Goal: Information Seeking & Learning: Learn about a topic

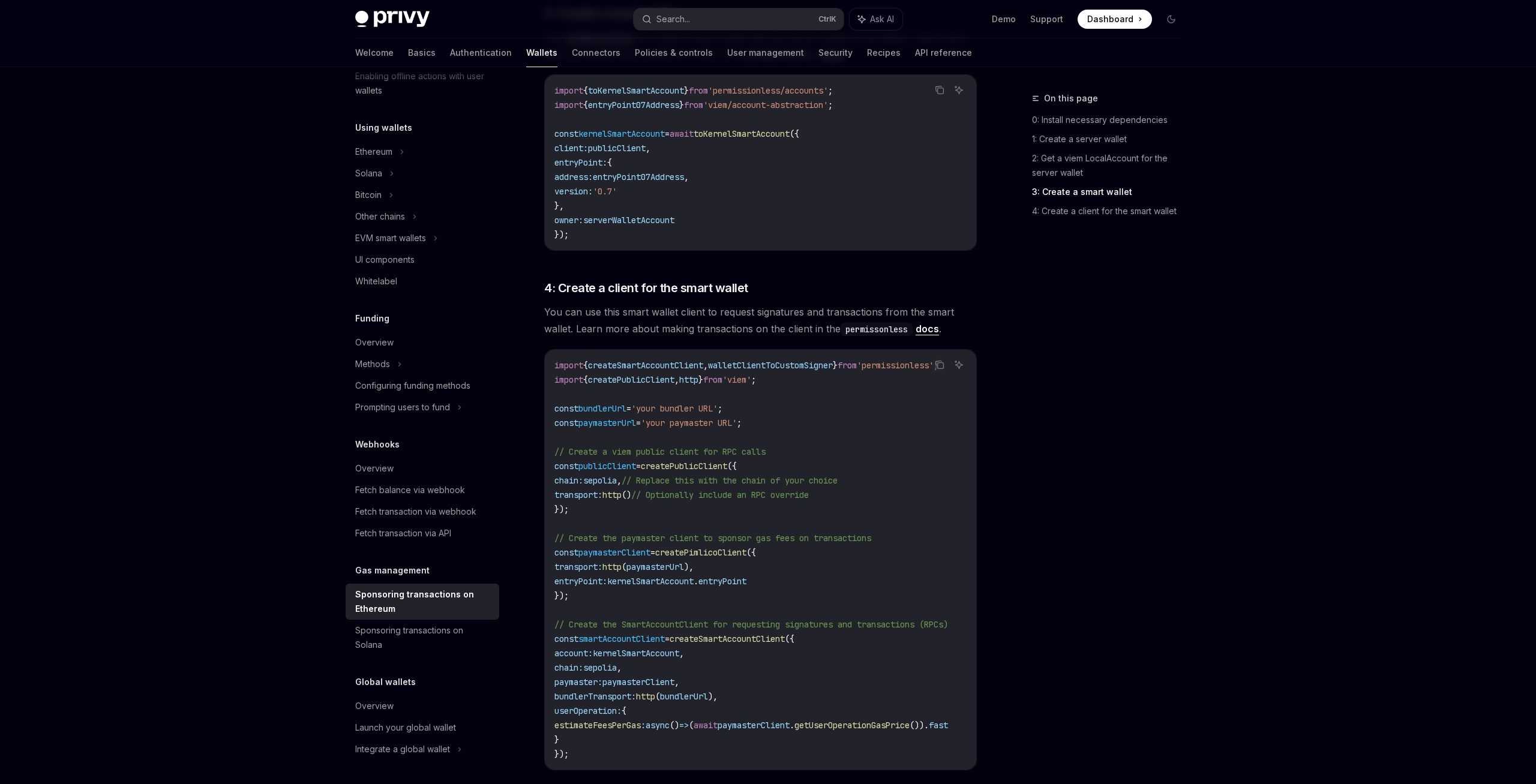
scroll to position [1163, 0]
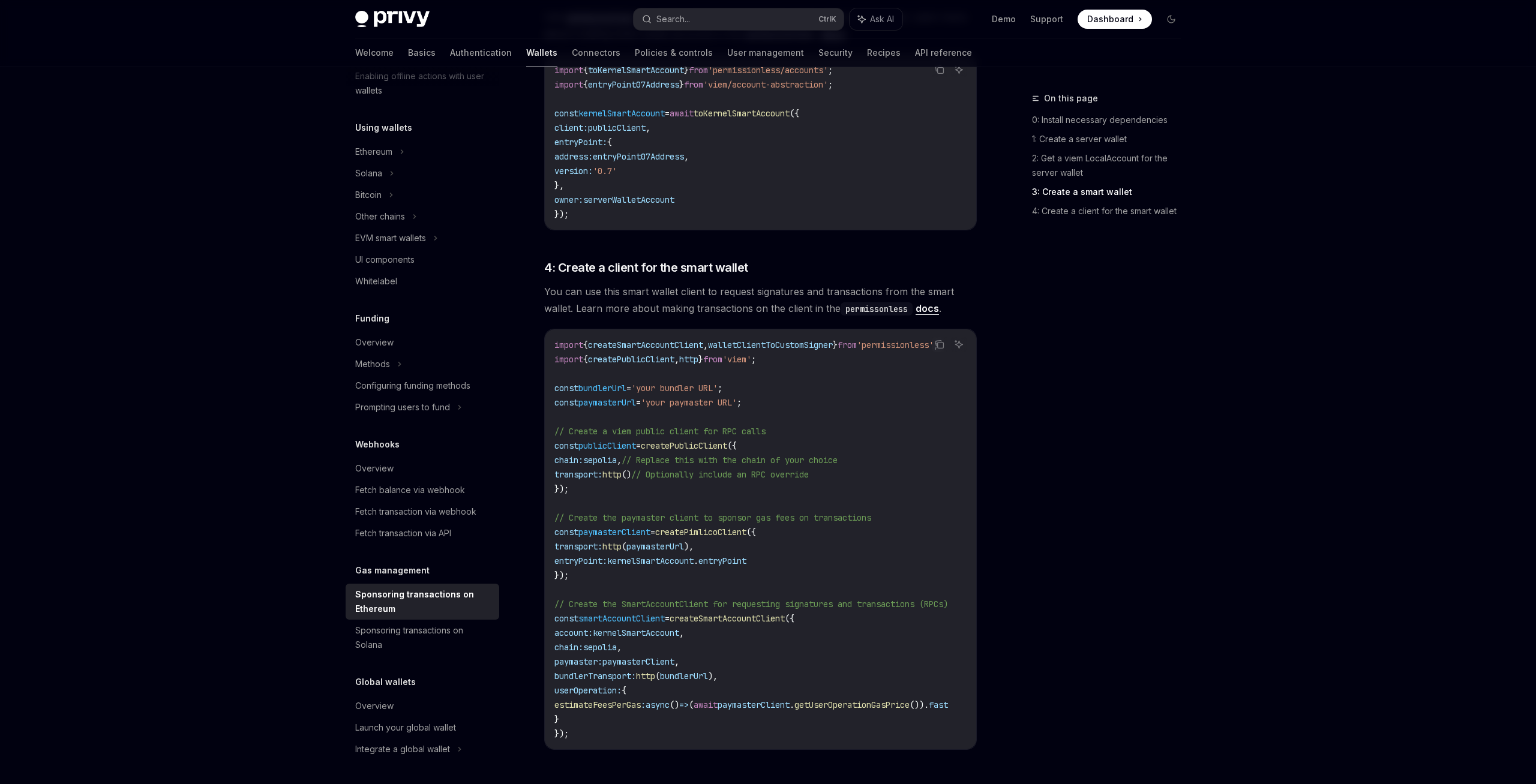
drag, startPoint x: 825, startPoint y: 708, endPoint x: 712, endPoint y: 634, distance: 135.1
click at [846, 708] on div "import { createSmartAccountClient , walletClientToCustomSigner } from 'permissi…" at bounding box center [760, 539] width 431 height 420
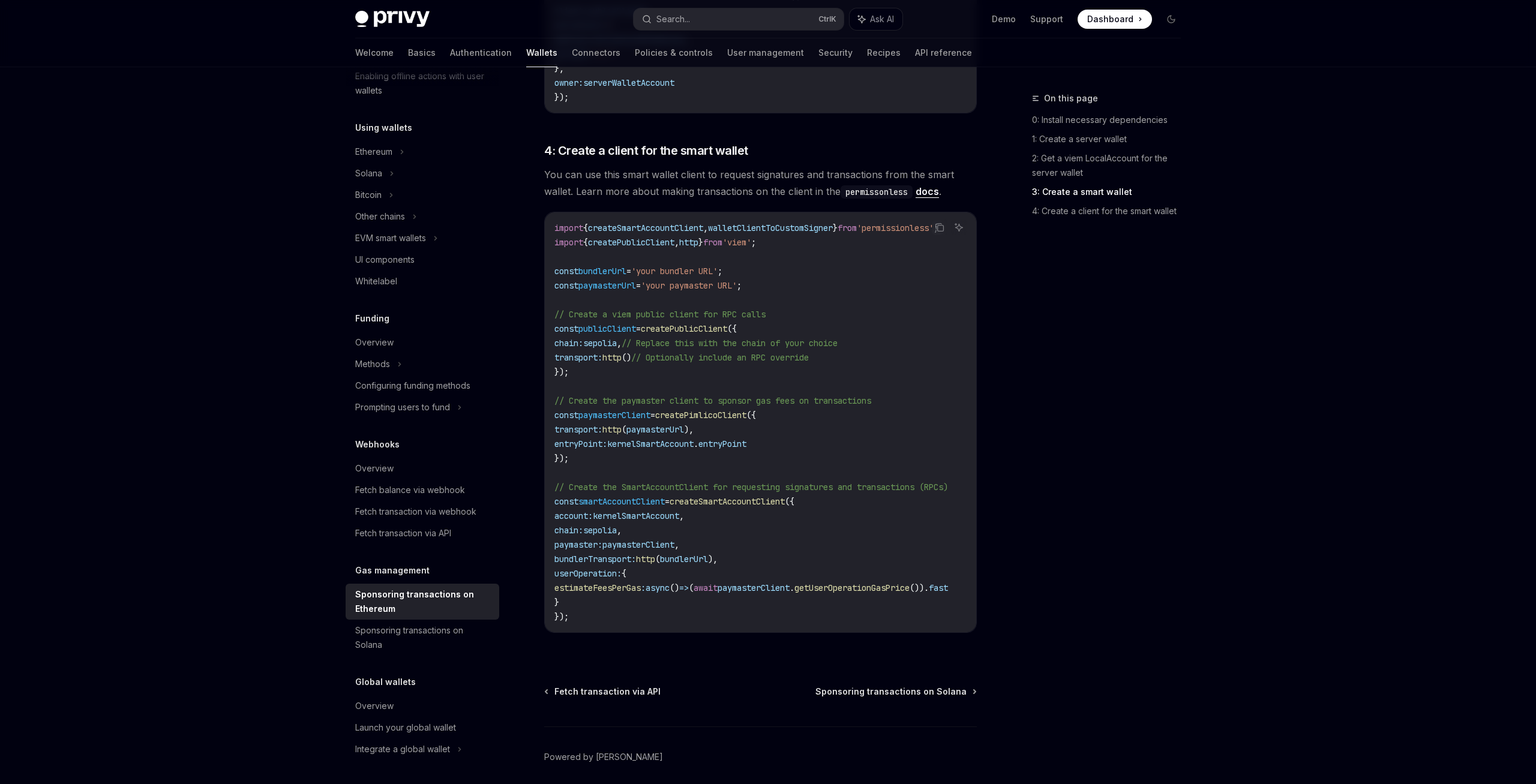
scroll to position [1292, 0]
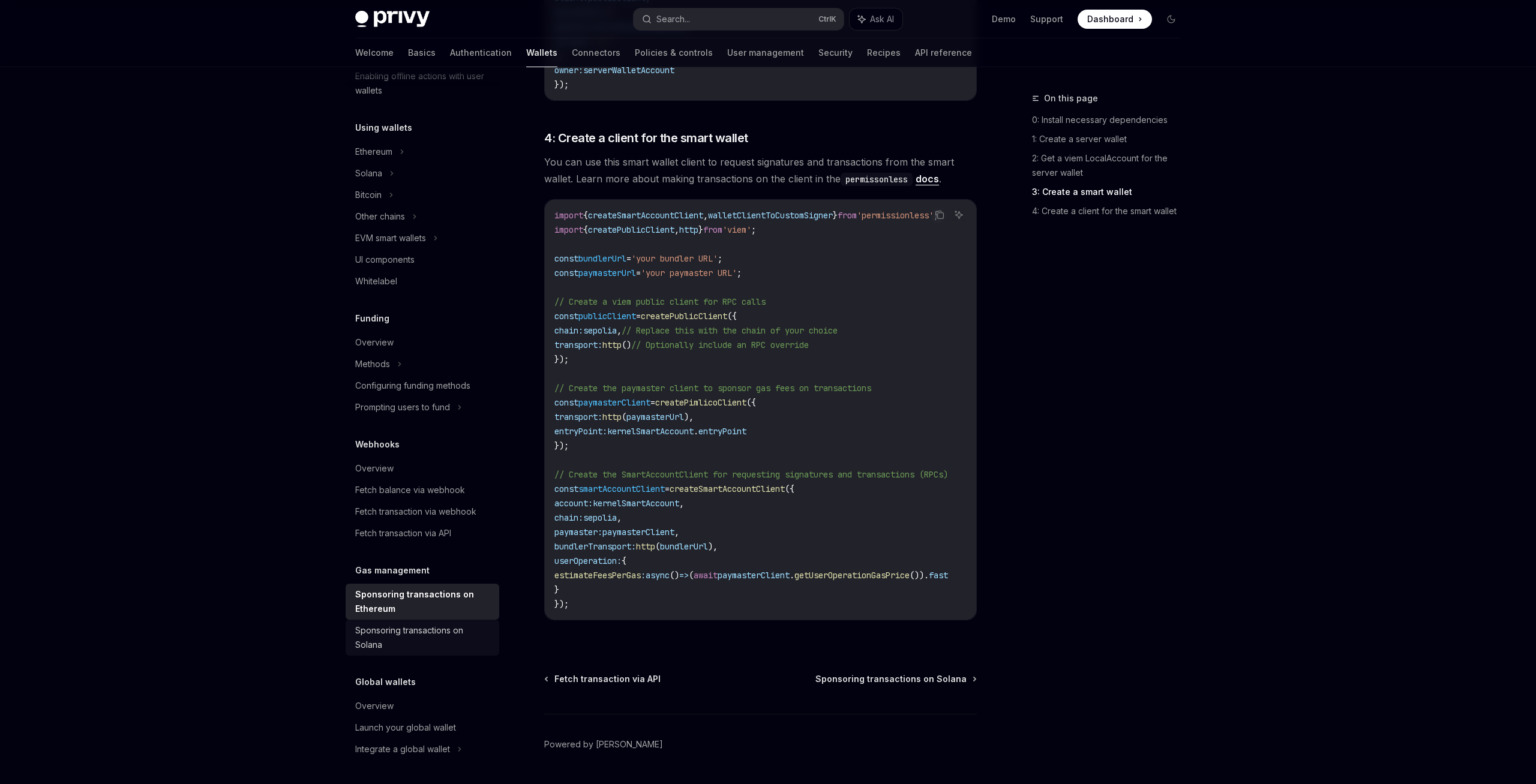
click at [417, 635] on div "Sponsoring transactions on Solana" at bounding box center [424, 637] width 137 height 29
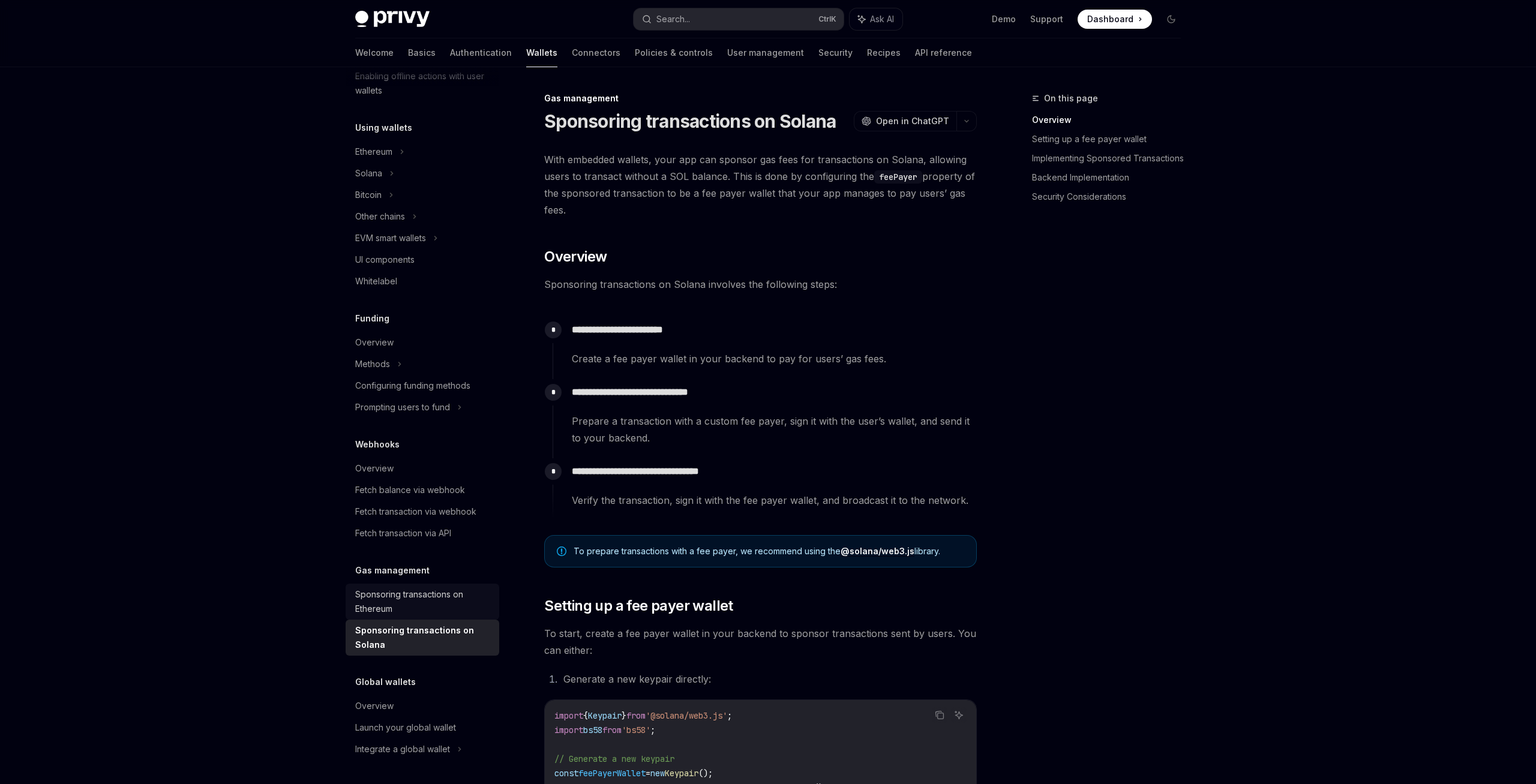
click at [417, 604] on div "Sponsoring transactions on Ethereum" at bounding box center [424, 602] width 137 height 29
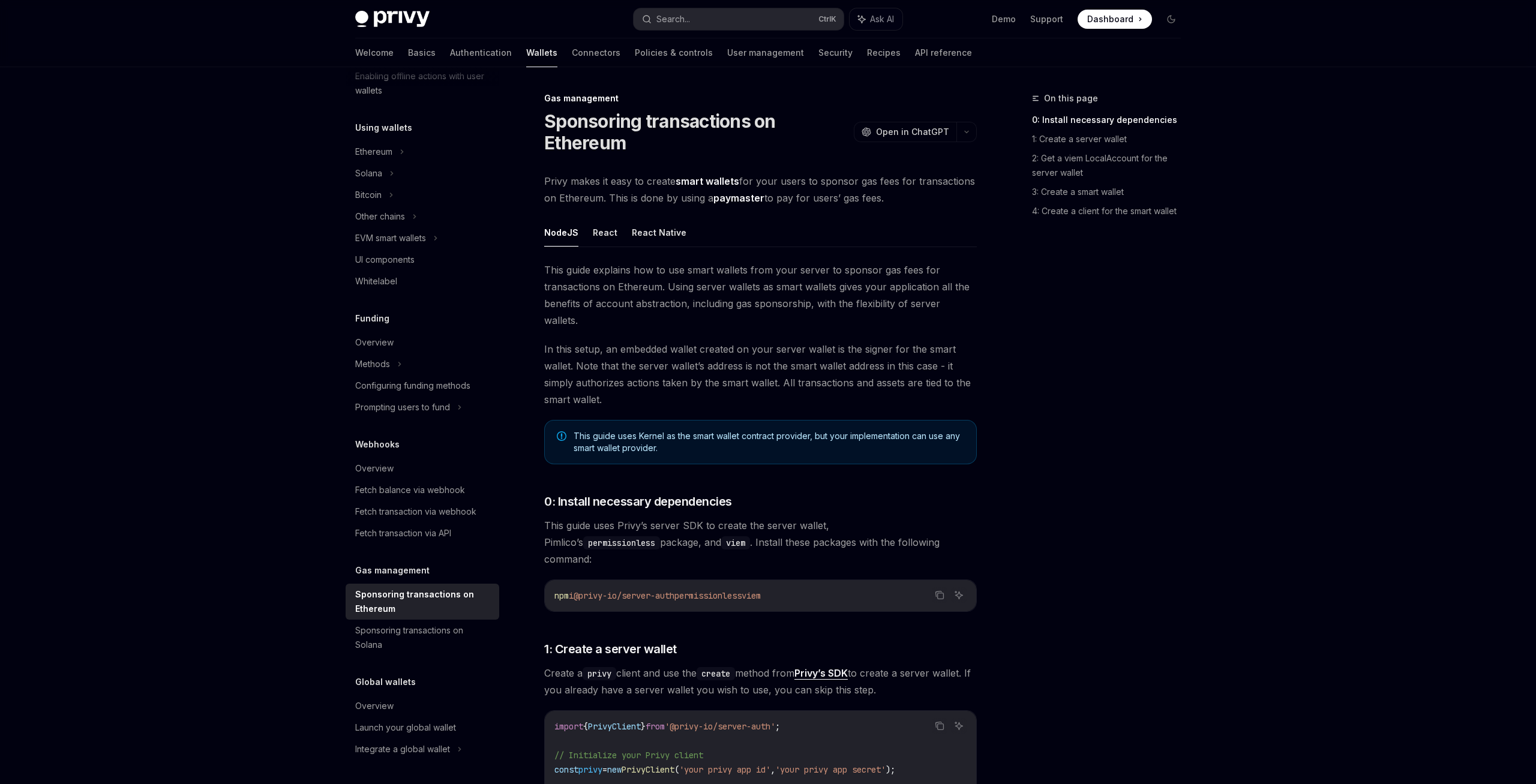
drag, startPoint x: 676, startPoint y: 180, endPoint x: 729, endPoint y: 185, distance: 53.2
click at [729, 185] on span "Privy makes it easy to create smart wallets for your users to sponsor gas fees …" at bounding box center [760, 190] width 433 height 34
click at [737, 186] on strong "smart wallets" at bounding box center [707, 180] width 63 height 12
drag, startPoint x: 738, startPoint y: 178, endPoint x: 677, endPoint y: 183, distance: 61.2
click at [677, 183] on span "Privy makes it easy to create smart wallets for your users to sponsor gas fees …" at bounding box center [760, 190] width 433 height 34
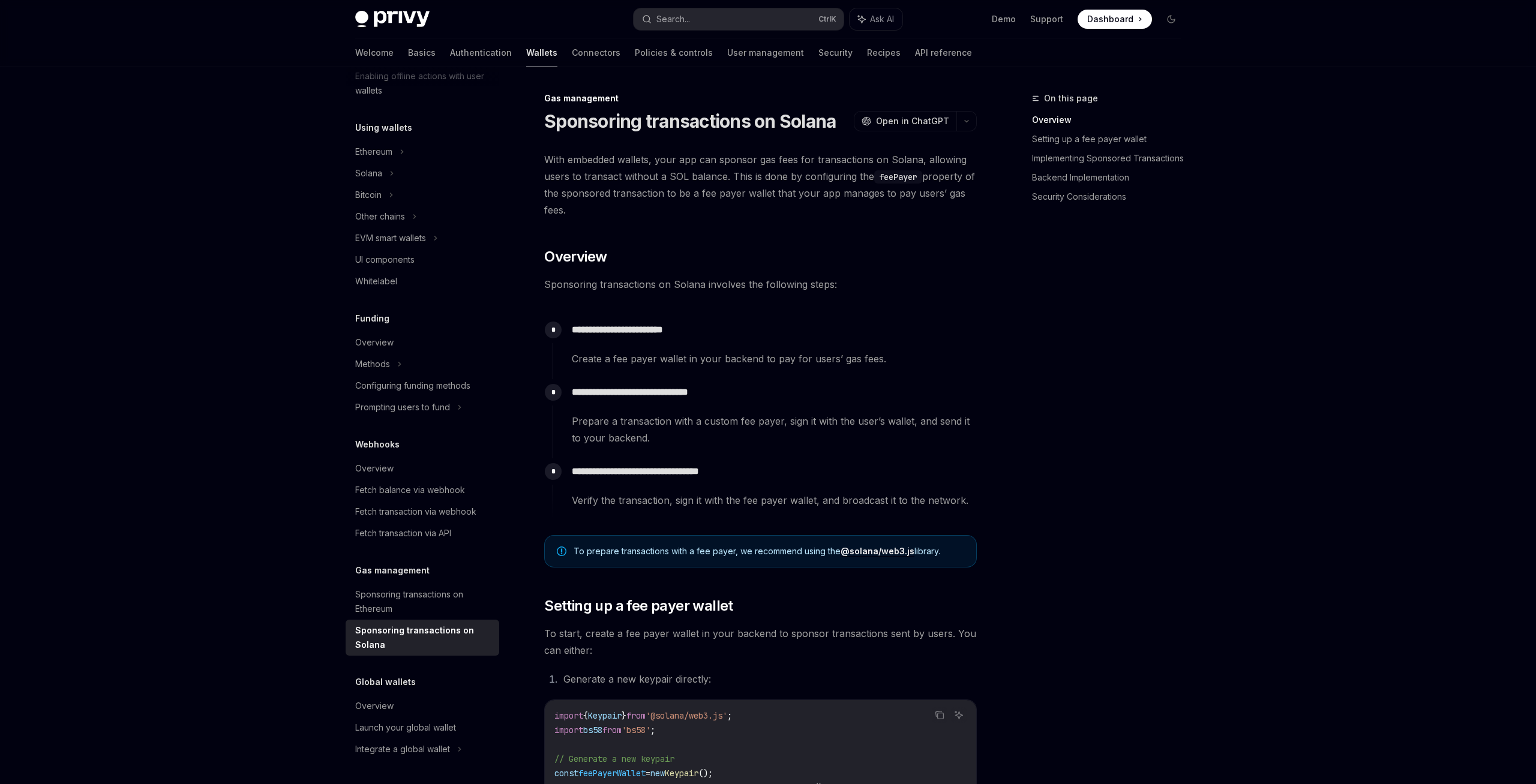
type textarea "*"
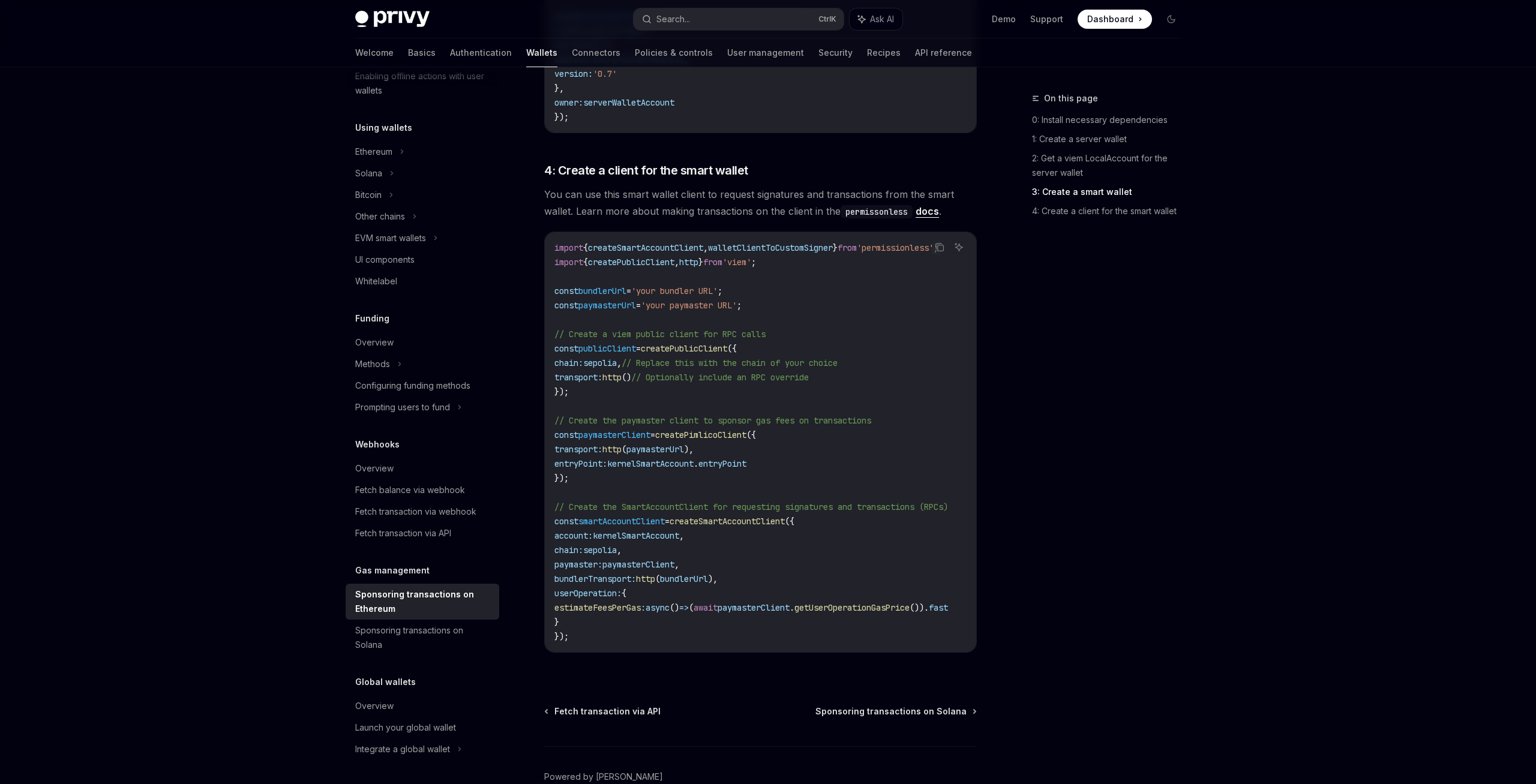
scroll to position [1276, 0]
